Goal: Consume media (video, audio)

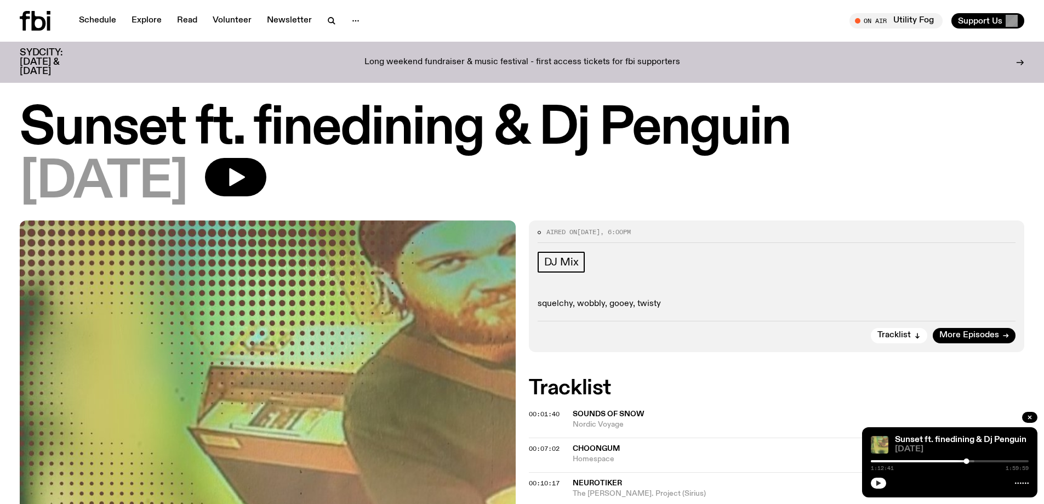
click at [880, 482] on icon "button" at bounding box center [878, 483] width 7 height 7
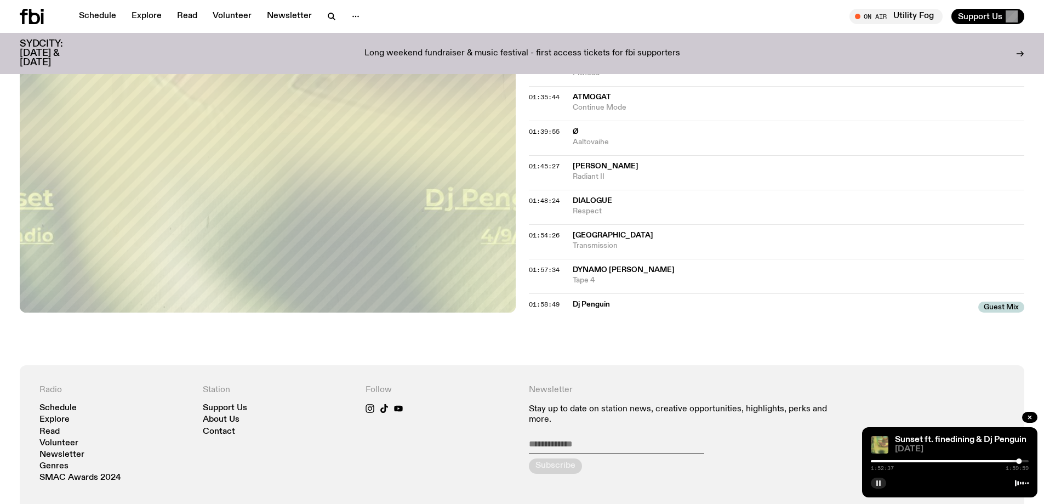
scroll to position [927, 0]
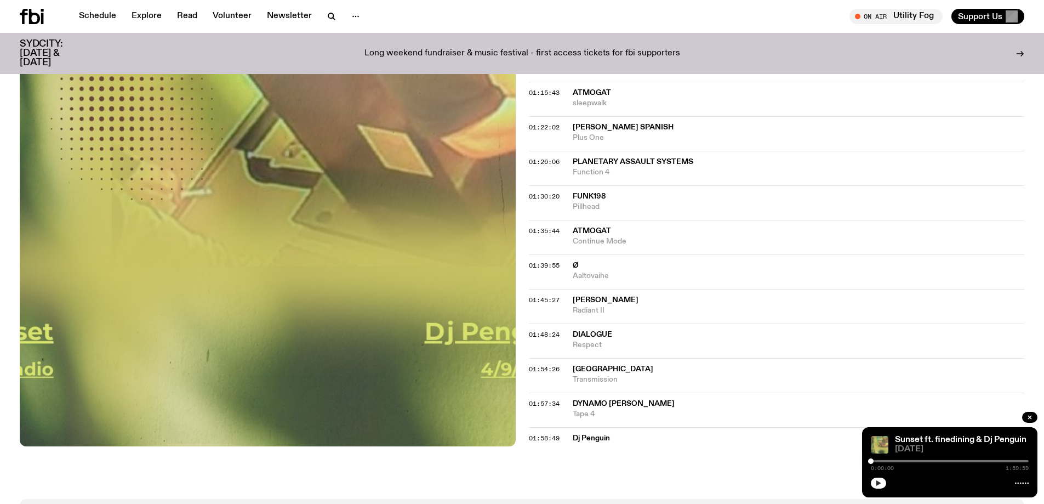
drag, startPoint x: 1028, startPoint y: 462, endPoint x: 858, endPoint y: 453, distance: 170.2
click at [858, 453] on div "Schedule Explore Read Volunteer Newsletter About Us Contact Champions of emergi…" at bounding box center [522, 7] width 1044 height 1869
click at [877, 481] on button "button" at bounding box center [878, 482] width 15 height 11
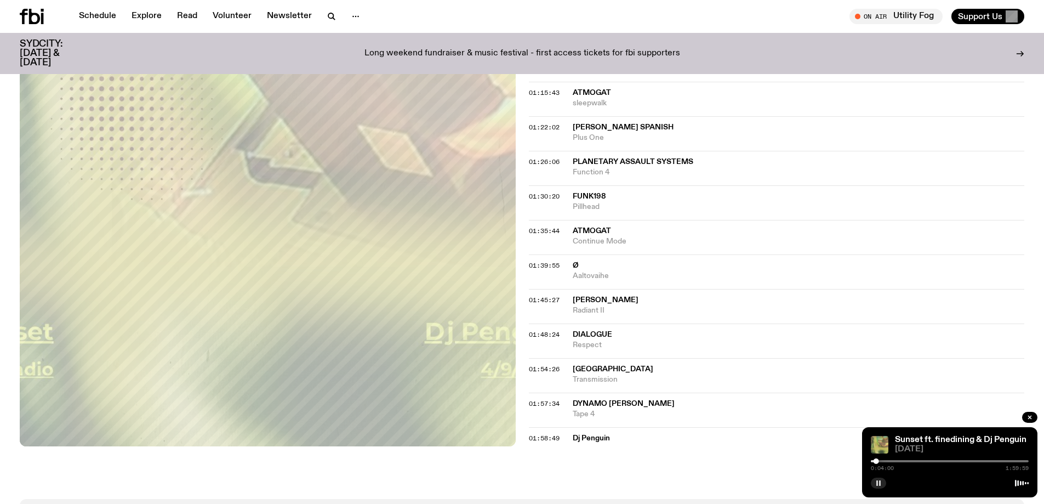
click at [877, 483] on icon "button" at bounding box center [878, 483] width 7 height 7
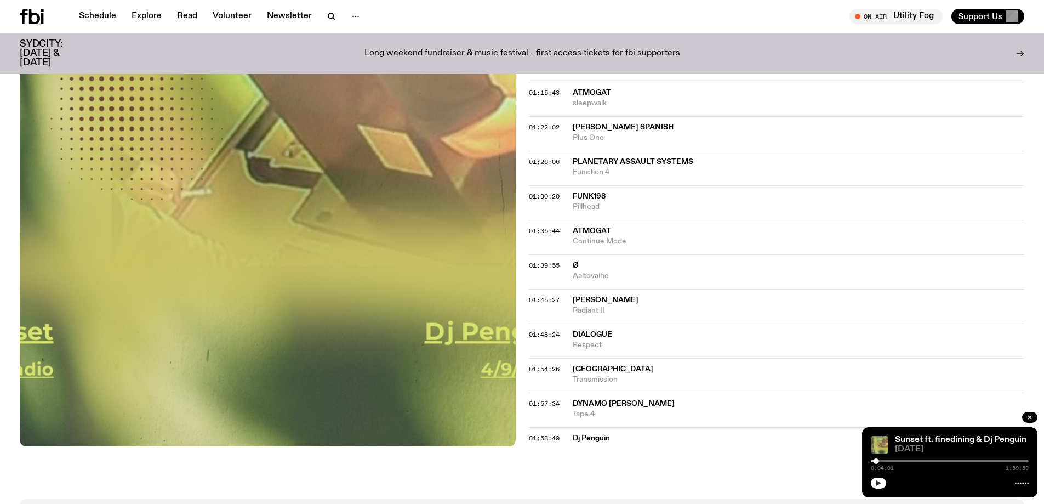
click at [877, 483] on icon "button" at bounding box center [878, 483] width 7 height 7
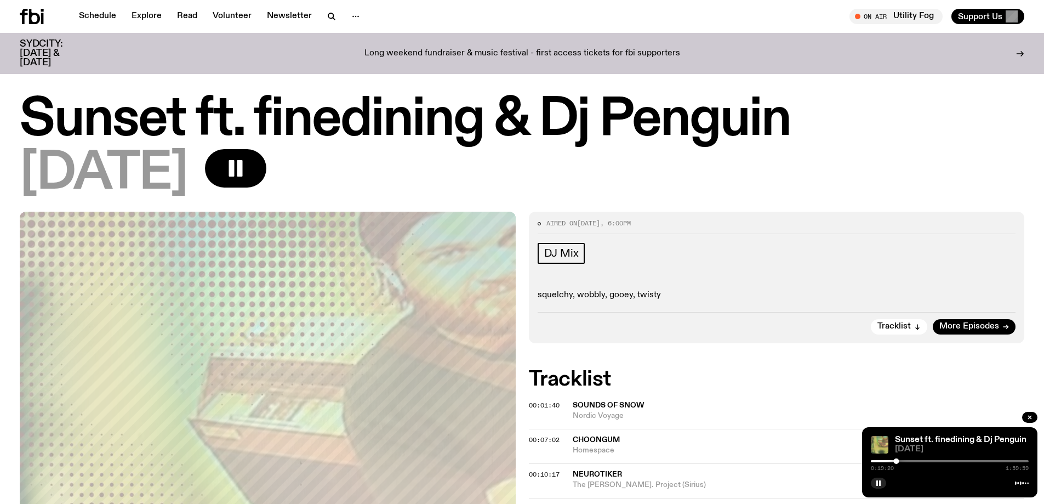
scroll to position [927, 0]
